Goal: Task Accomplishment & Management: Use online tool/utility

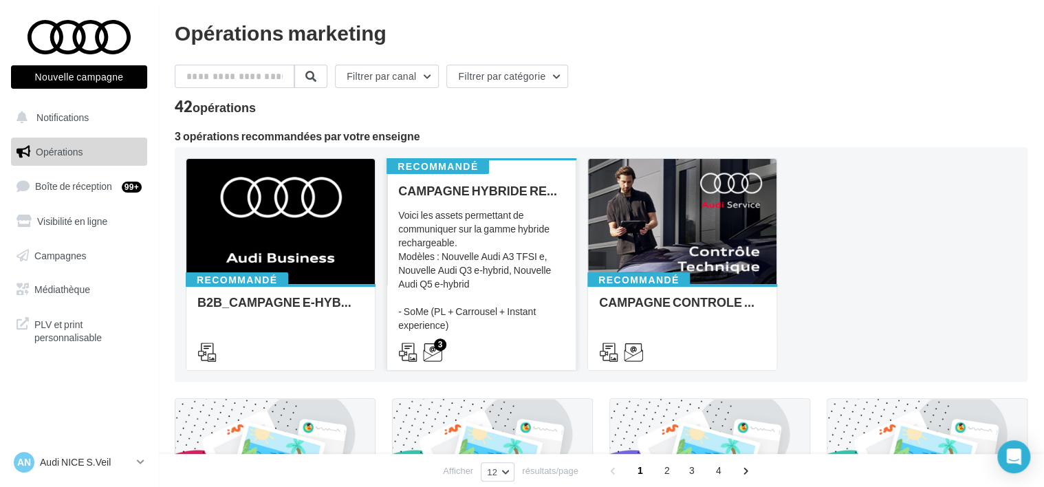
click at [485, 301] on div "Voici les assets permettant de communiquer sur la gamme hybride rechargeable. M…" at bounding box center [481, 276] width 166 height 137
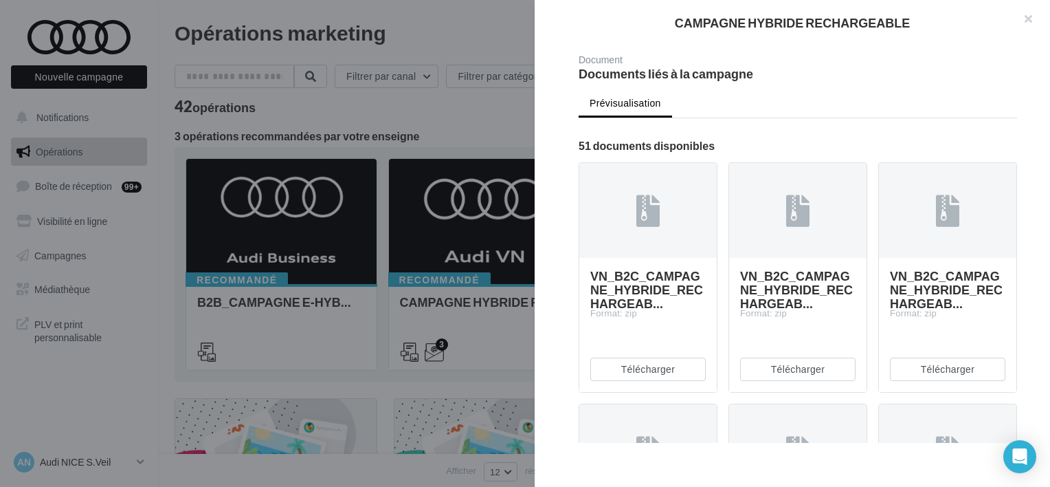
scroll to position [756, 0]
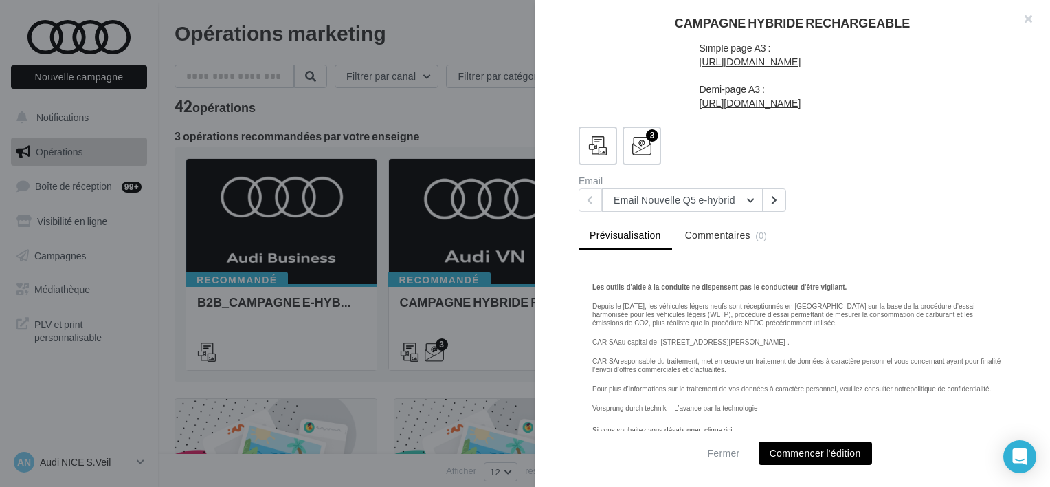
scroll to position [1994, 0]
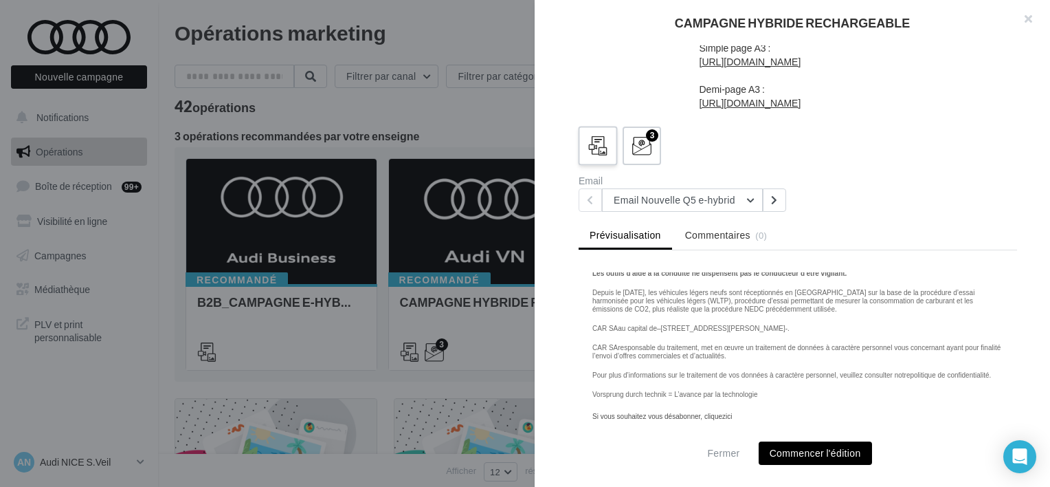
click at [588, 142] on icon at bounding box center [598, 146] width 20 height 20
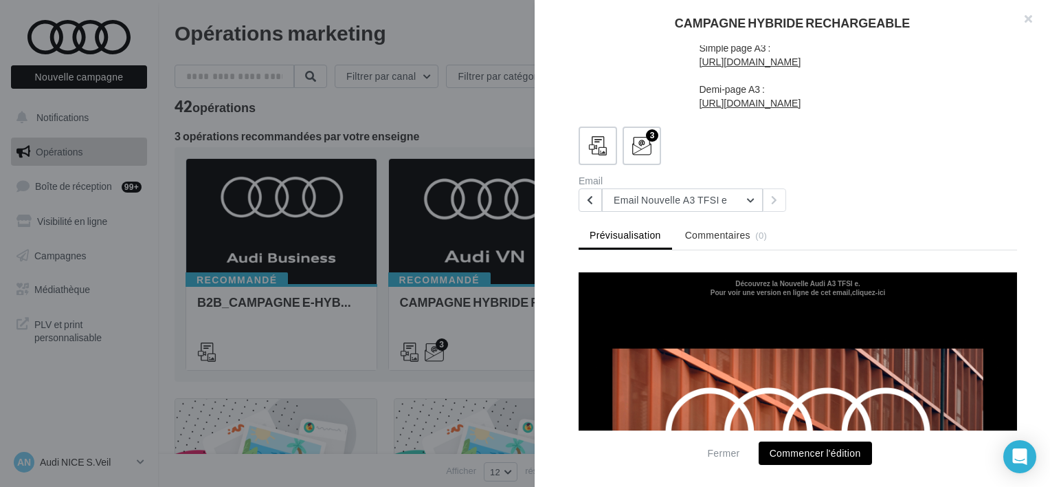
click at [799, 280] on b "Découvrez la Nouvelle Audi A3 TFSI e." at bounding box center [798, 284] width 125 height 8
copy tbody "Découvrez la Nouvelle Audi A3 TFSI e."
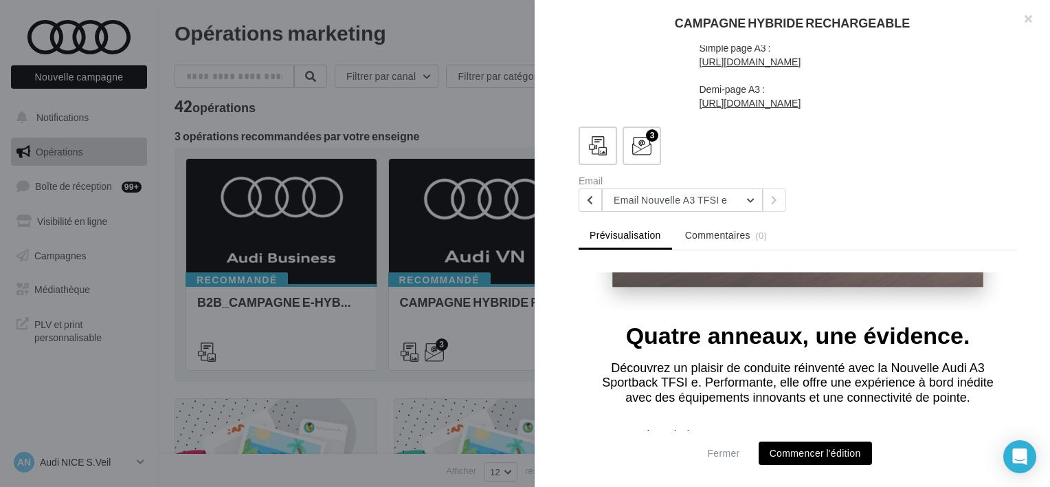
scroll to position [550, 0]
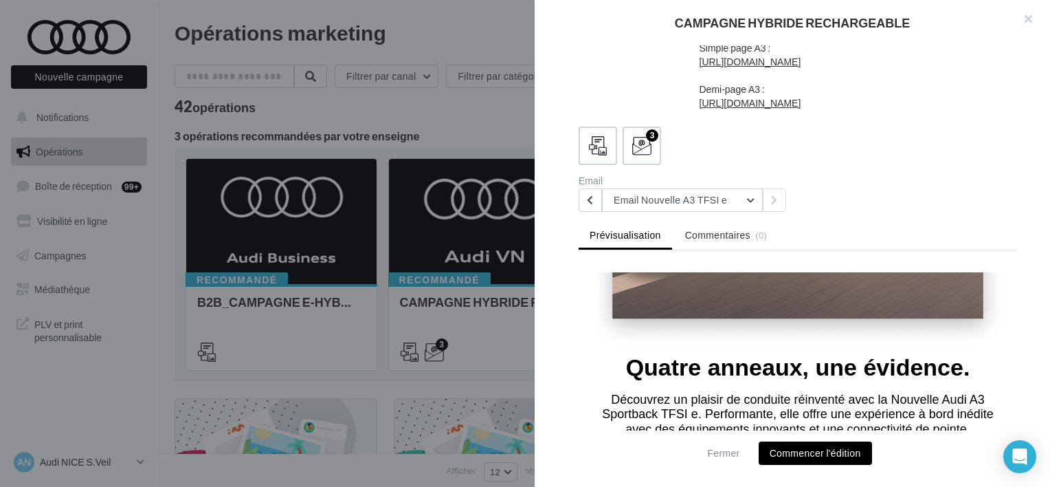
click at [869, 354] on font "Quatre anneaux, une évidence." at bounding box center [798, 367] width 344 height 26
copy tbody "Quatre anneaux, une évidence."
click at [621, 393] on font "Découvrez un plaisir de conduite réinventé avec la Nouvelle Audi A3 Sportback T…" at bounding box center [798, 414] width 392 height 43
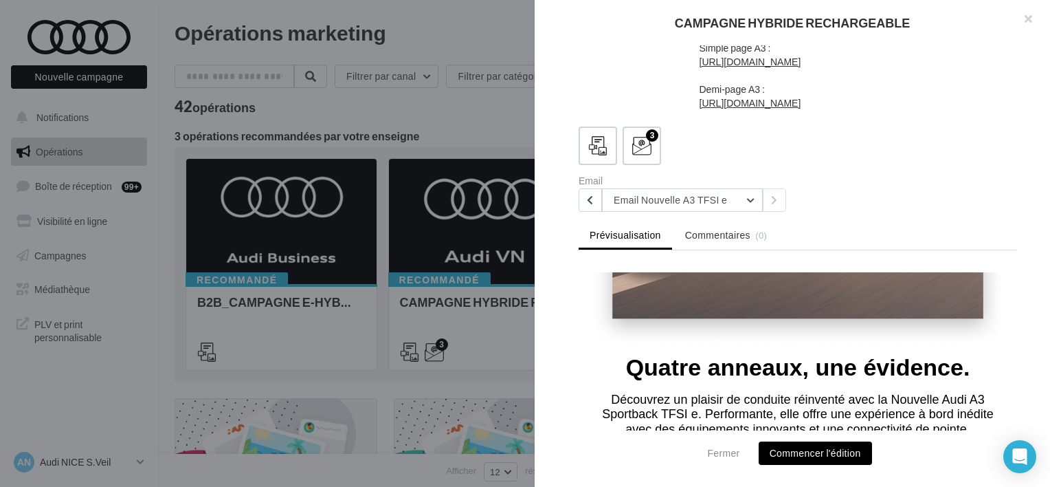
drag, startPoint x: 602, startPoint y: 376, endPoint x: 908, endPoint y: 417, distance: 309.3
click at [908, 417] on td "Découvrez un plaisir de conduite réinventé avec la Nouvelle Audi A3 Sportback T…" at bounding box center [798, 408] width 439 height 58
copy font "Découvrez un plaisir de conduite réinventé avec la Nouvelle Audi A3 Sportback T…"
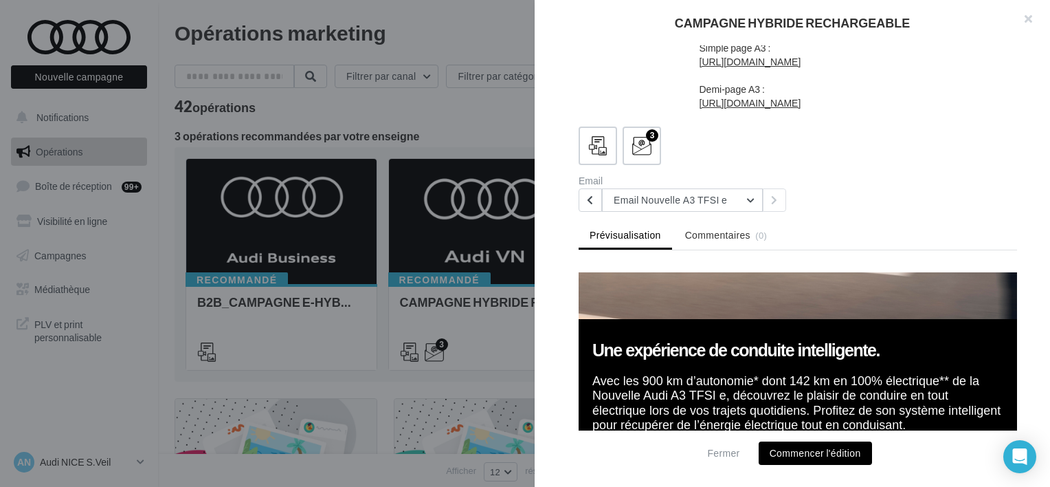
scroll to position [1100, 0]
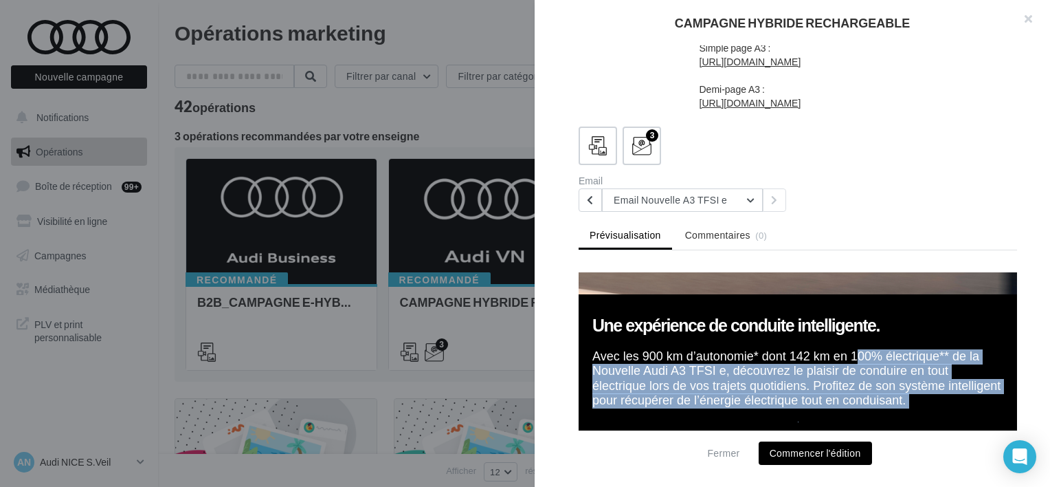
drag, startPoint x: 594, startPoint y: 335, endPoint x: 961, endPoint y: 390, distance: 371.2
click at [961, 390] on tbody "Une expérience de conduite intelligente. Avec les 900 km d’autonomie* dont 142 …" at bounding box center [798, 262] width 439 height 489
copy tbody "Avec les 900 km d’autonomie* dont 142 km en 100% électrique** de la Nouvelle Au…"
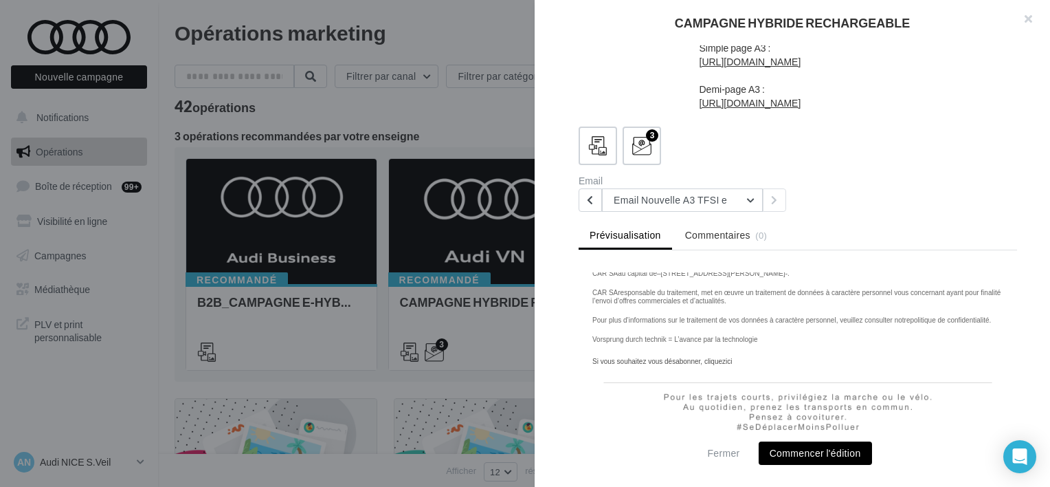
scroll to position [2200, 0]
click at [1026, 22] on button "button" at bounding box center [1022, 20] width 55 height 41
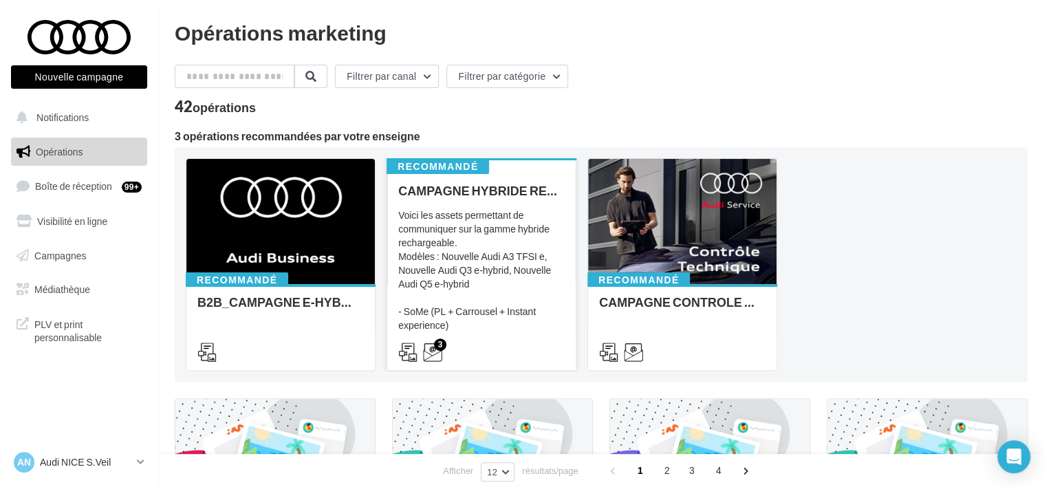
click at [481, 289] on div "Voici les assets permettant de communiquer sur la gamme hybride rechargeable. M…" at bounding box center [481, 276] width 166 height 137
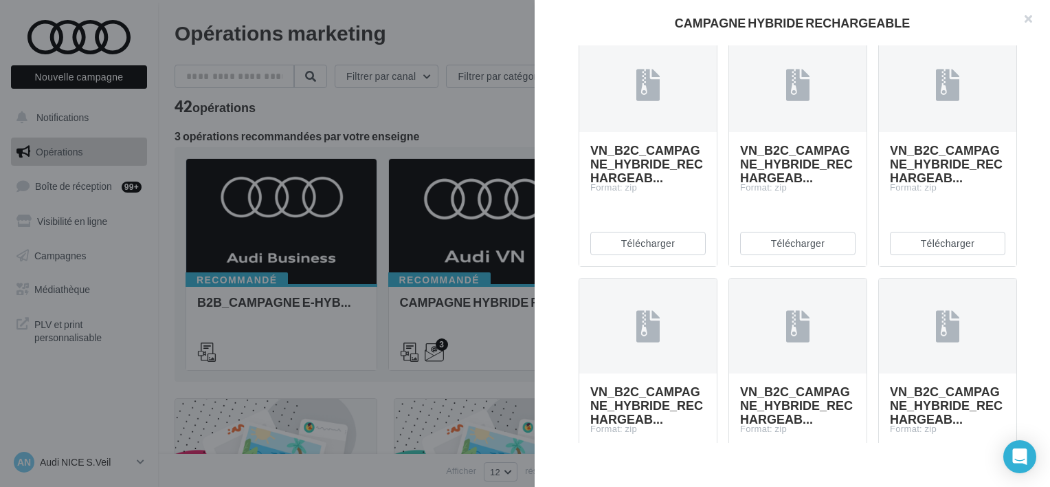
scroll to position [825, 0]
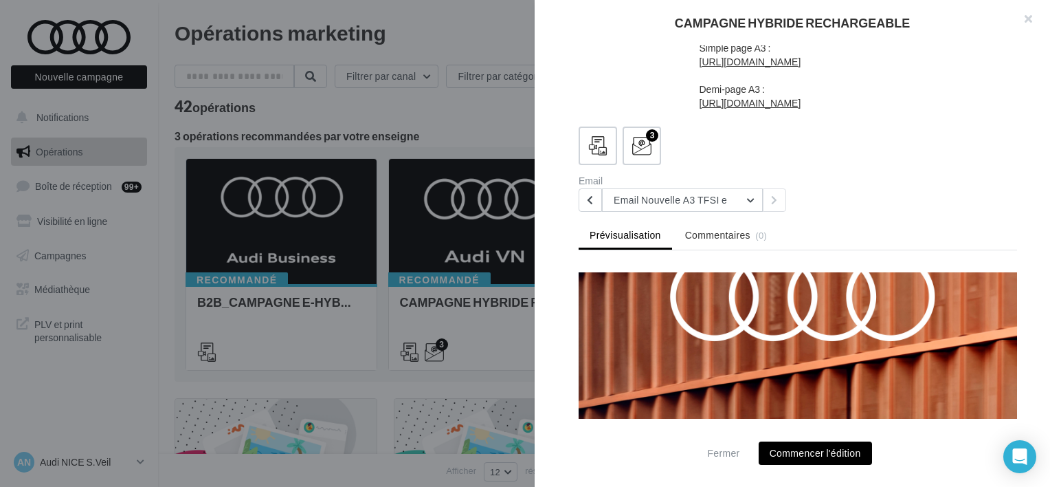
scroll to position [1944, 0]
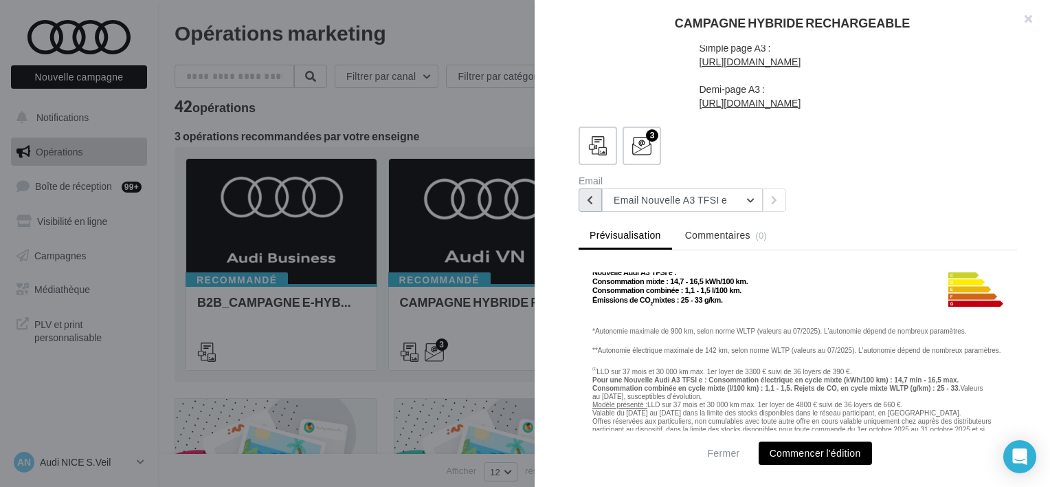
click at [586, 202] on button at bounding box center [590, 199] width 23 height 23
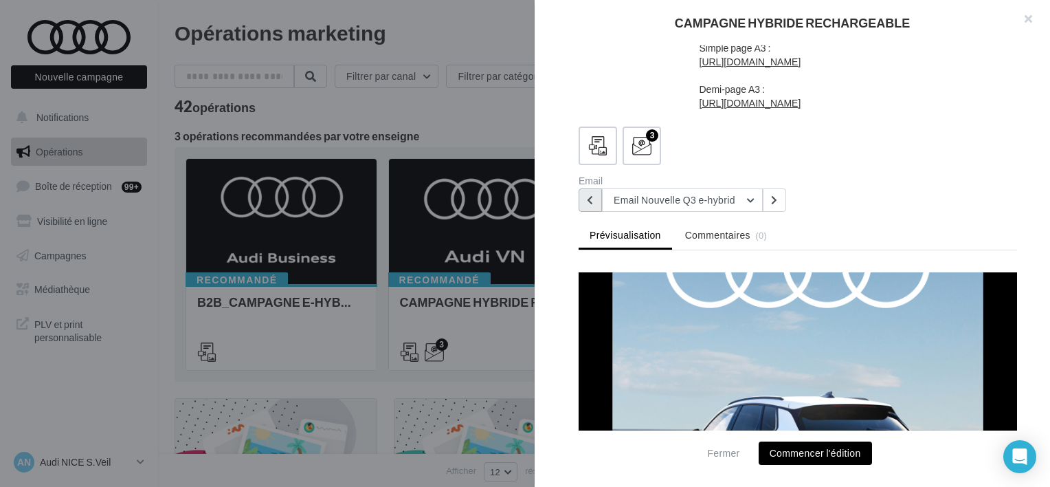
scroll to position [137, 0]
